Goal: Task Accomplishment & Management: Complete application form

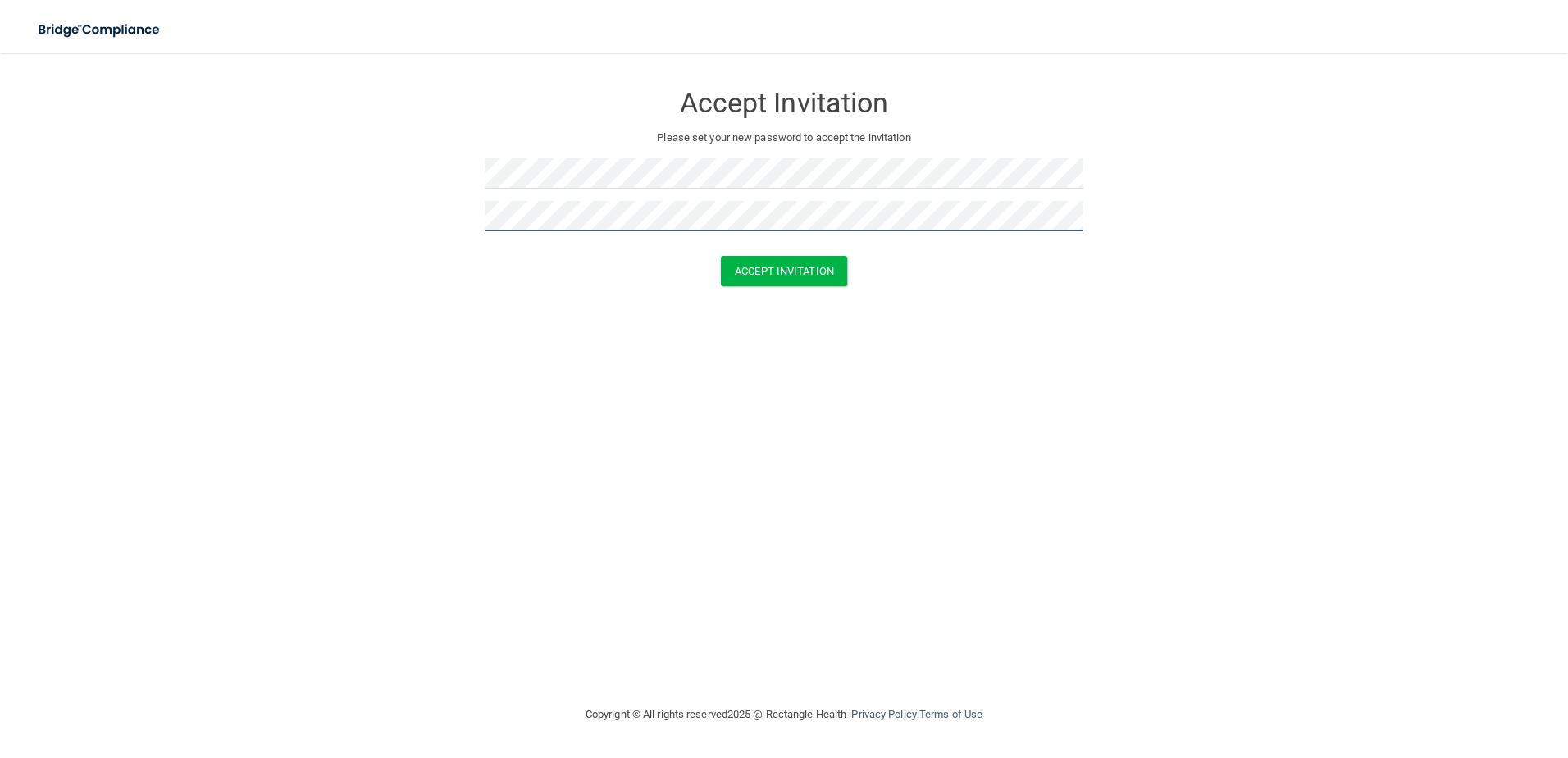
click at [721, 256] on button "Accept Invitation" at bounding box center [784, 271] width 126 height 30
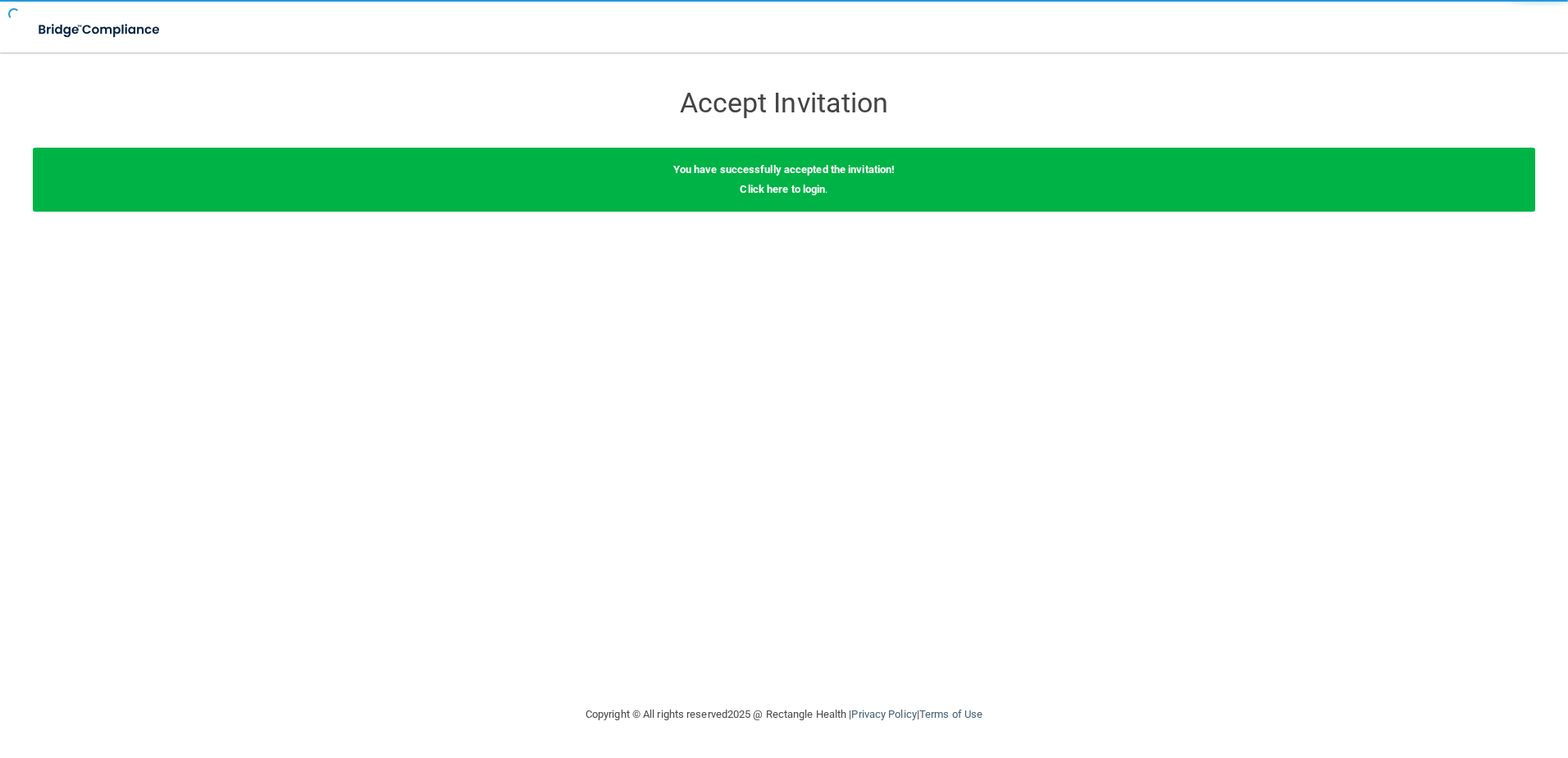
click at [763, 260] on div "Accept Invitation Please set your new password to accept the invitation Accept …" at bounding box center [784, 379] width 1502 height 619
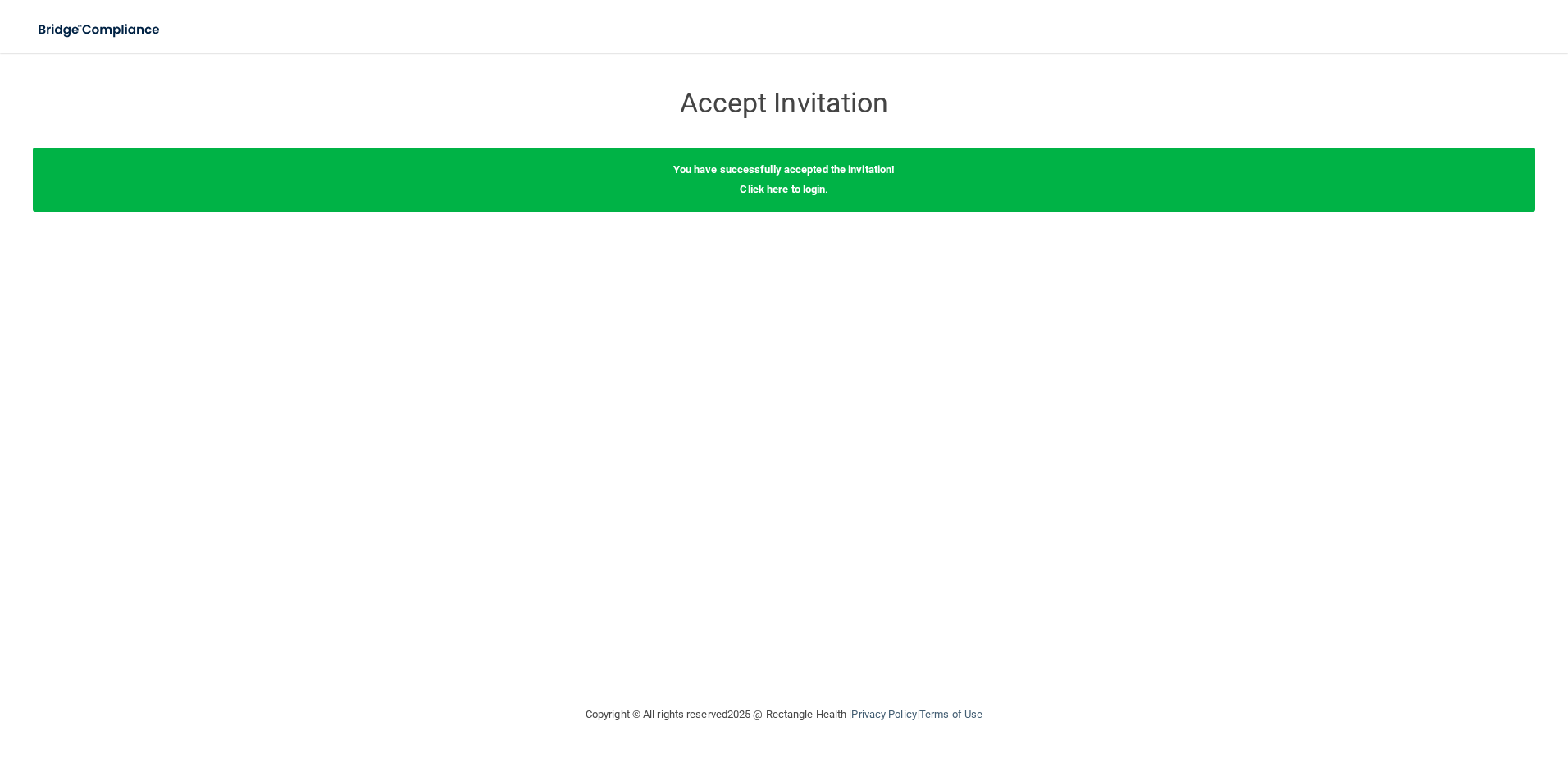
click at [797, 185] on link "Click here to login" at bounding box center [782, 189] width 86 height 13
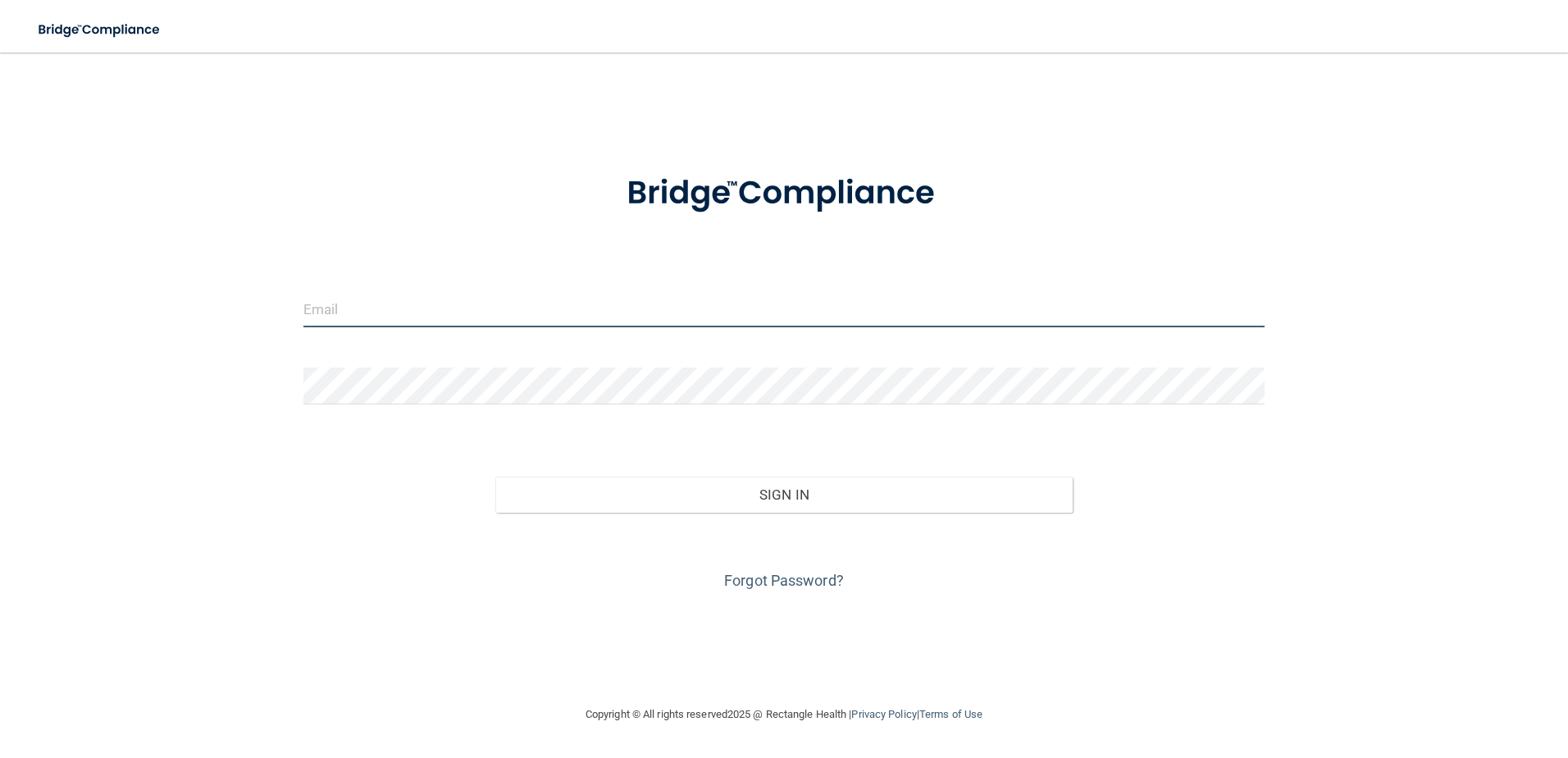
type input "[EMAIL_ADDRESS][DOMAIN_NAME]"
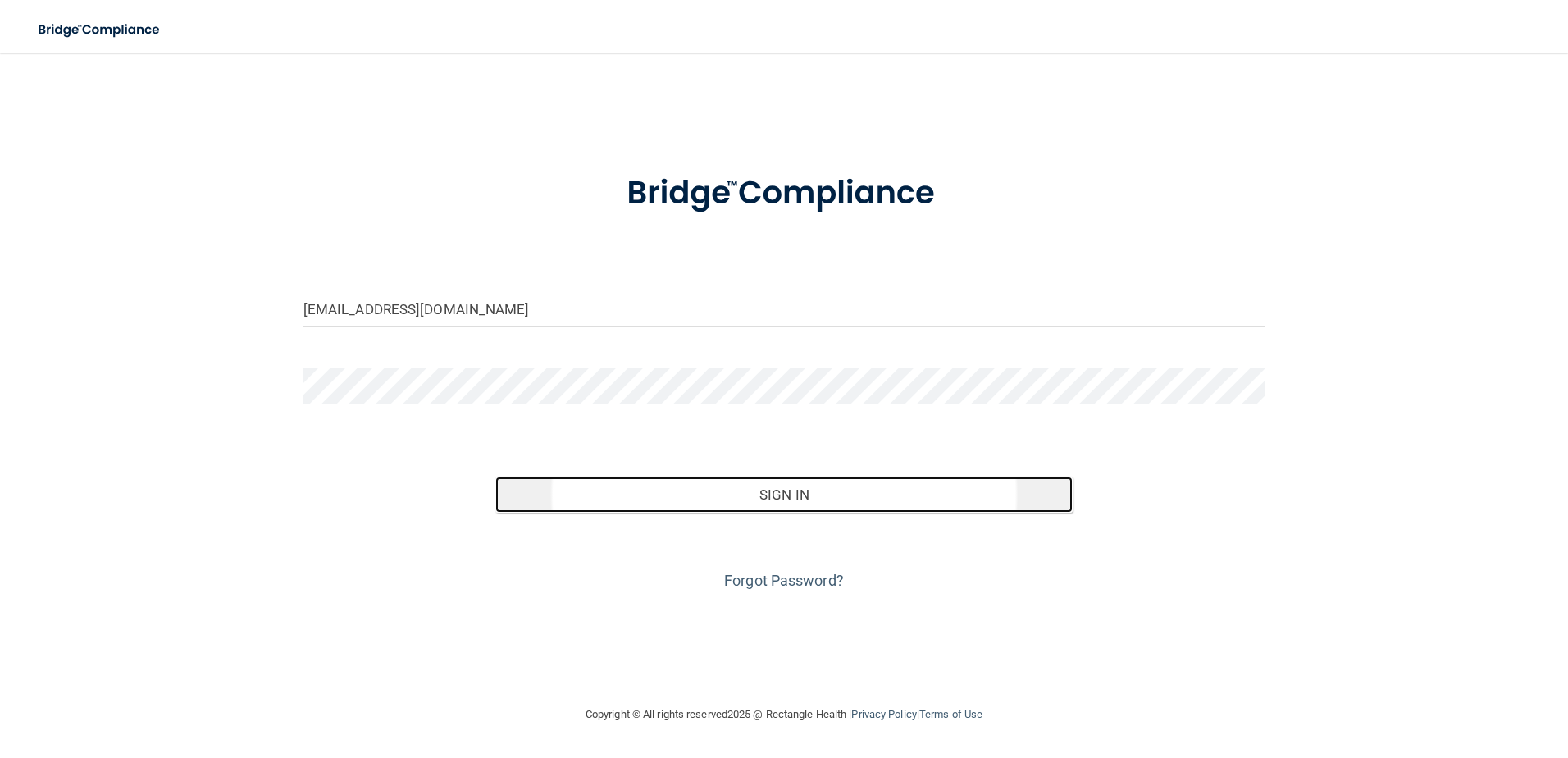
click at [723, 498] on button "Sign In" at bounding box center [783, 494] width 577 height 36
